Goal: Task Accomplishment & Management: Use online tool/utility

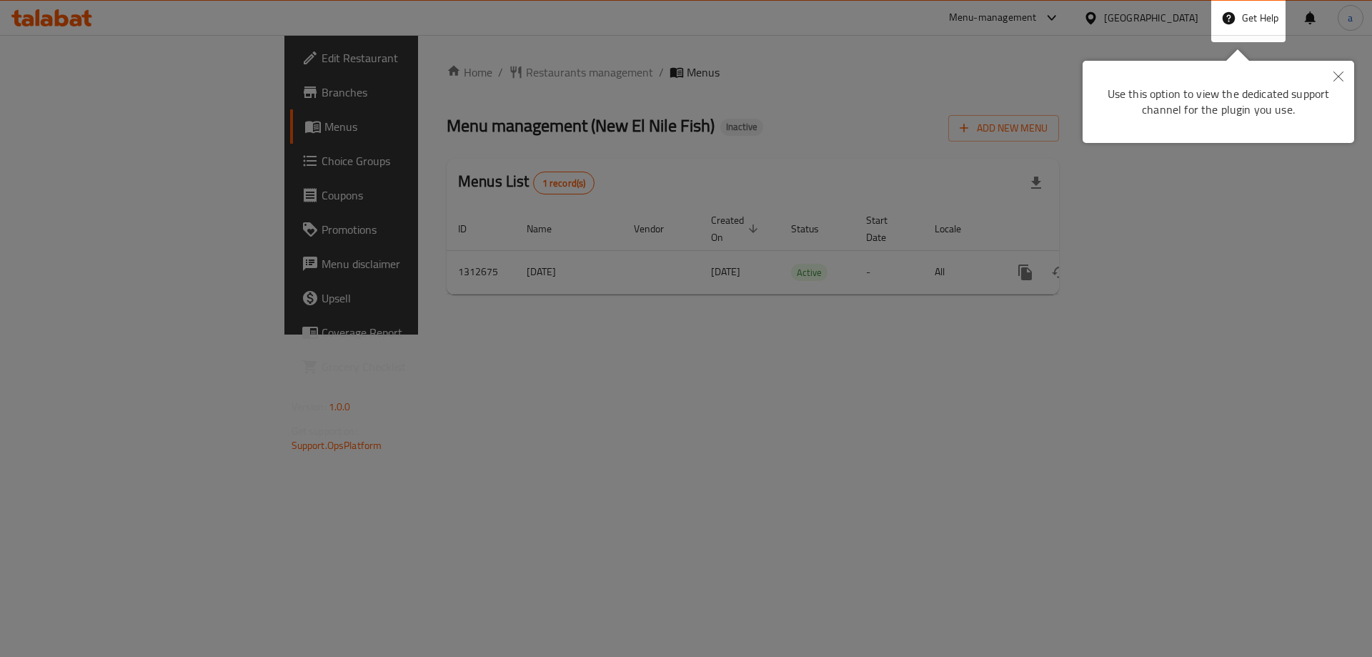
click at [683, 259] on div at bounding box center [686, 328] width 1372 height 657
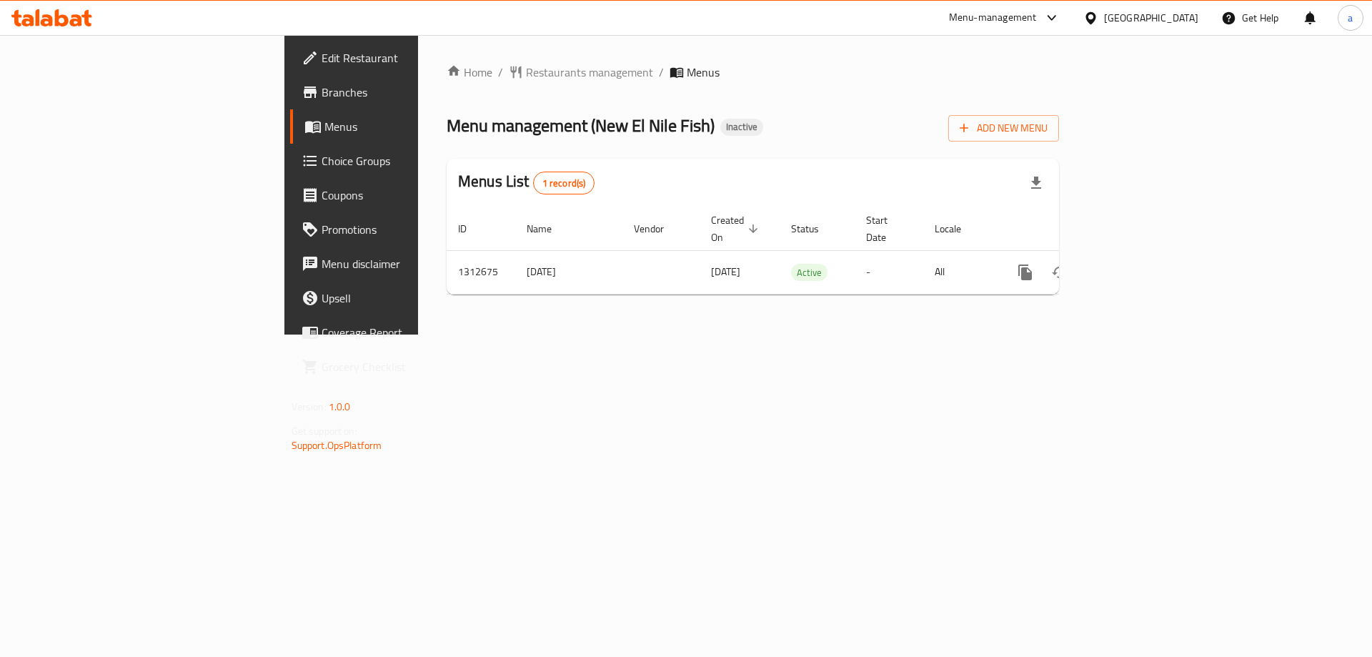
click at [66, 14] on icon at bounding box center [51, 17] width 81 height 17
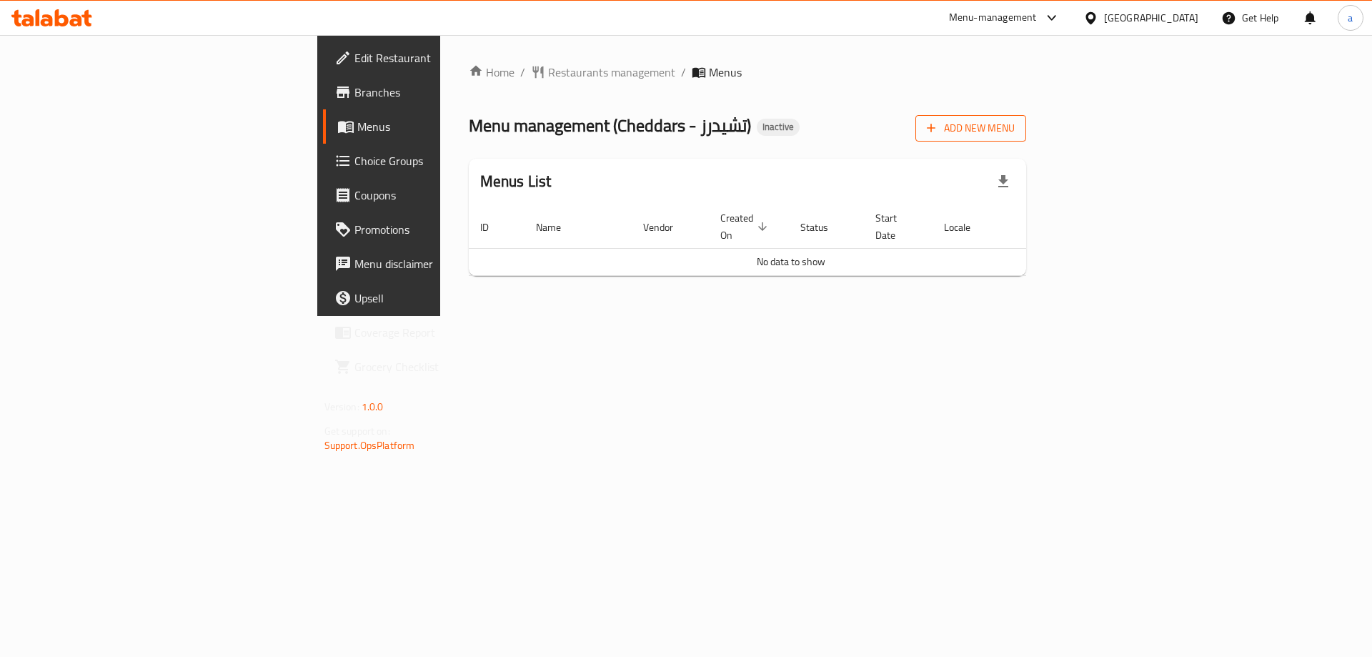
click at [1026, 141] on button "Add New Menu" at bounding box center [971, 128] width 111 height 26
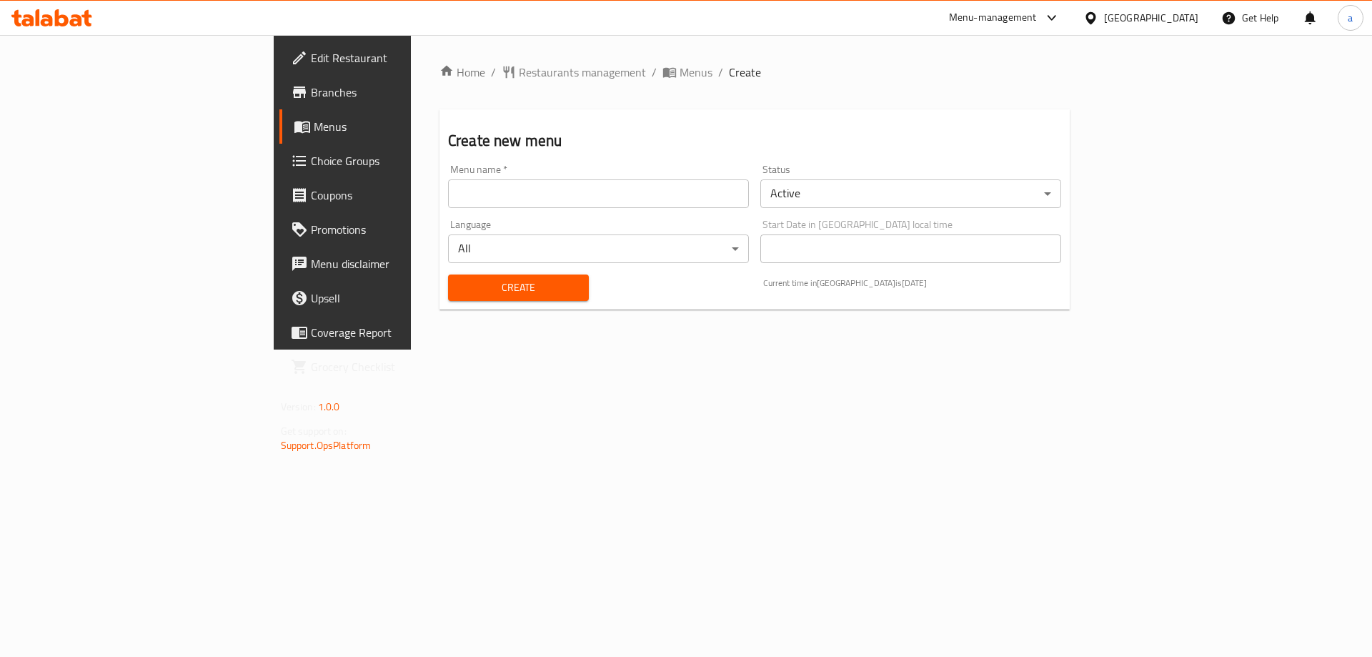
click at [602, 198] on input "text" at bounding box center [598, 193] width 301 height 29
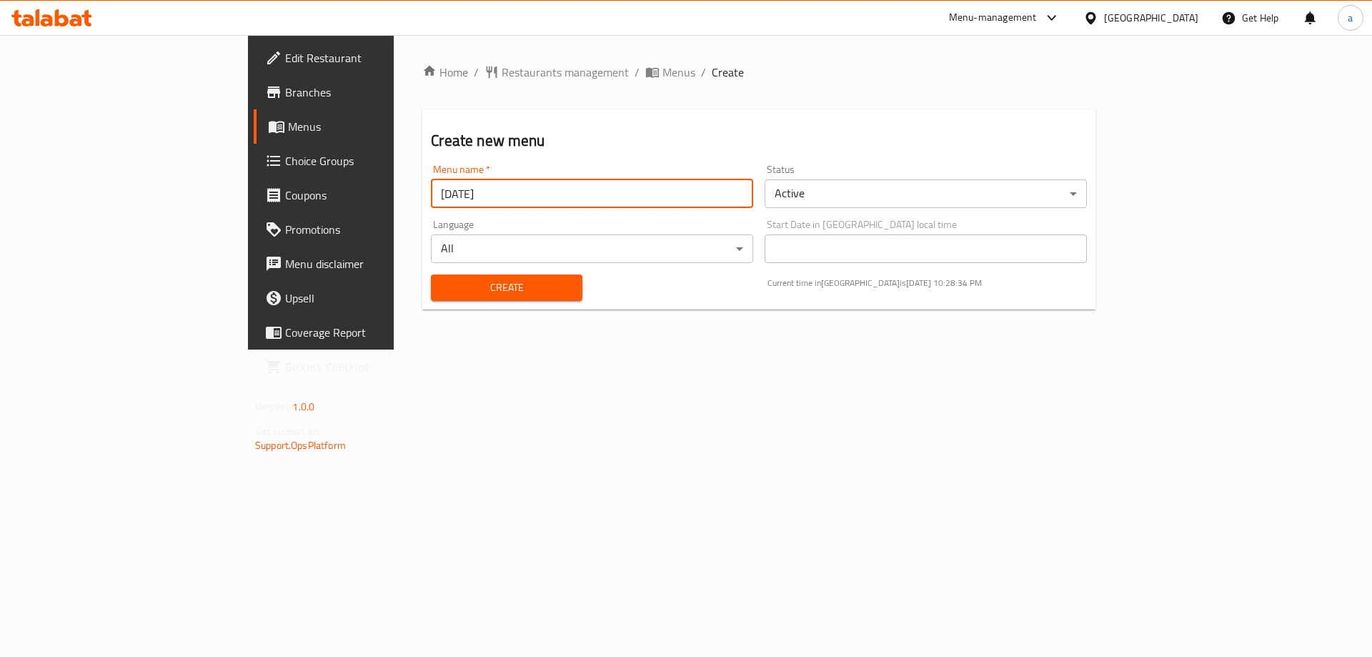
type input "[DATE]"
click at [431, 274] on button "Create" at bounding box center [506, 287] width 151 height 26
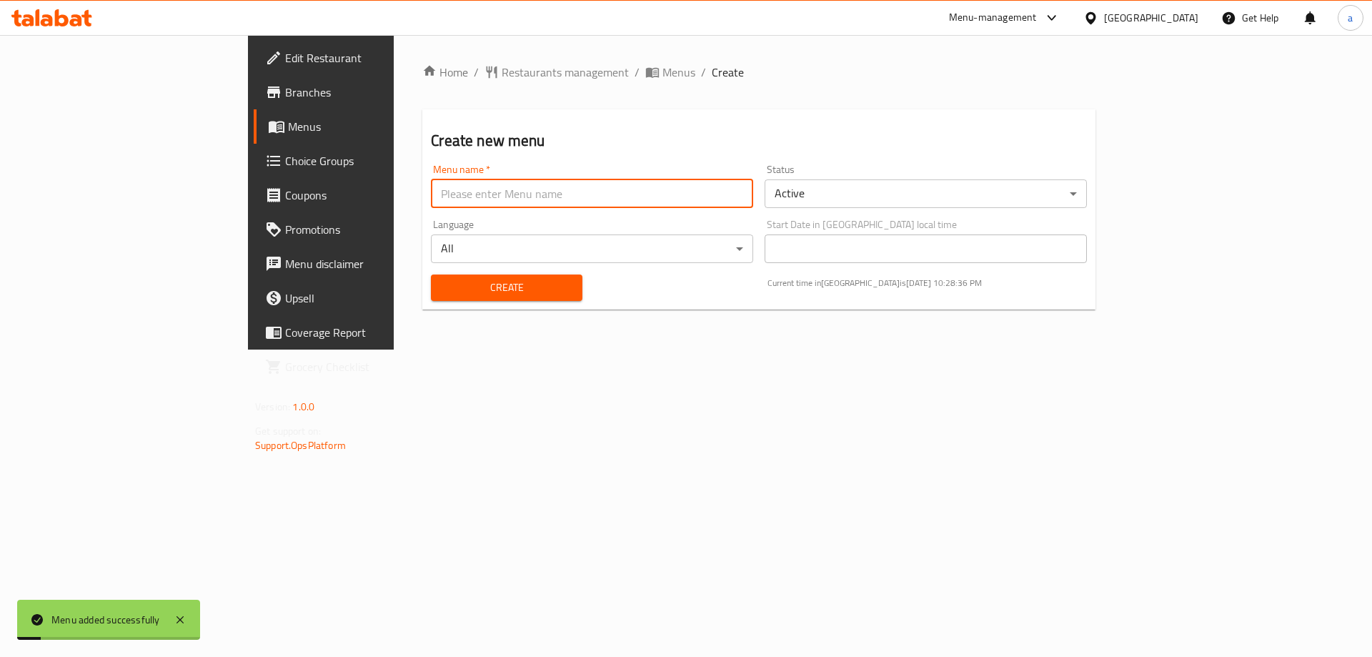
click at [288, 134] on span "Menus" at bounding box center [377, 126] width 178 height 17
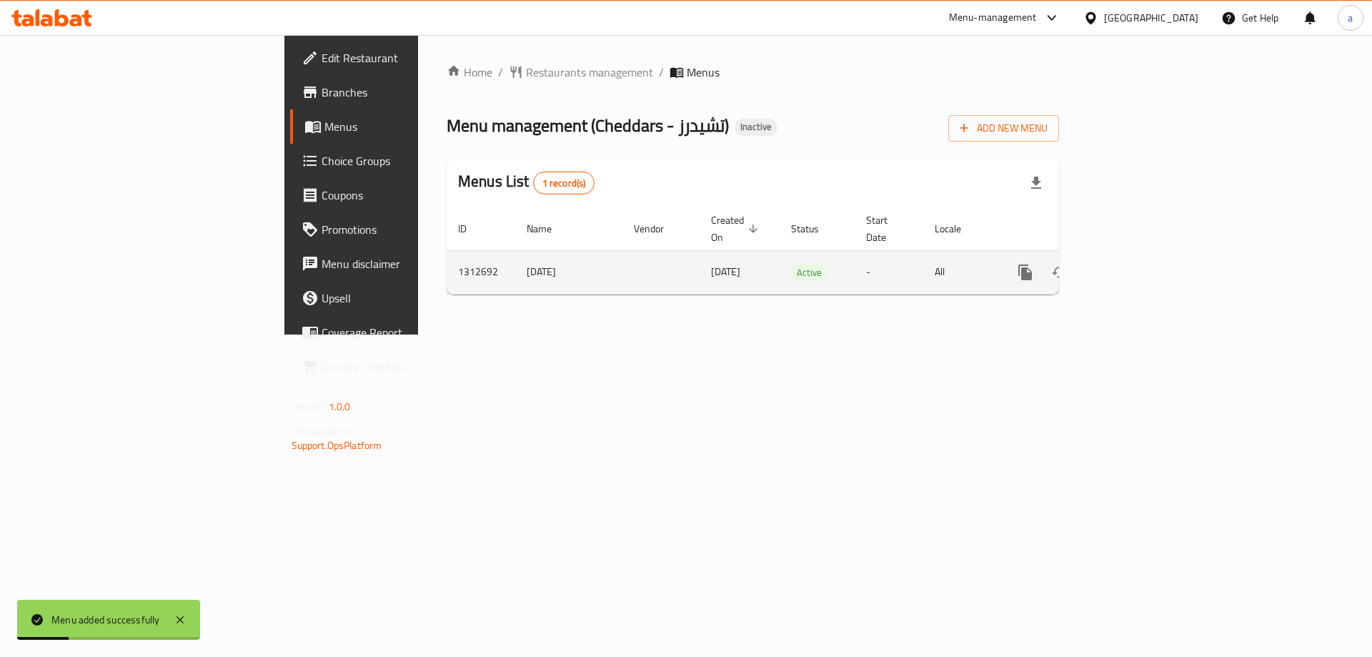
click at [1135, 266] on icon "enhanced table" at bounding box center [1128, 272] width 13 height 13
